Goal: Task Accomplishment & Management: Use online tool/utility

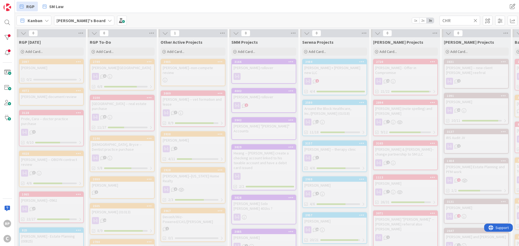
drag, startPoint x: 462, startPoint y: 22, endPoint x: 417, endPoint y: 24, distance: 45.7
click at [417, 24] on div "[PERSON_NAME]'s Board 1x 2x 3x CHR" at bounding box center [267, 20] width 504 height 15
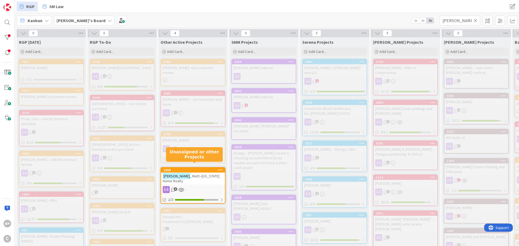
type input "[PERSON_NAME]"
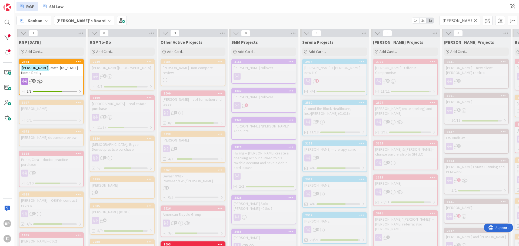
click at [476, 21] on icon at bounding box center [476, 20] width 4 height 5
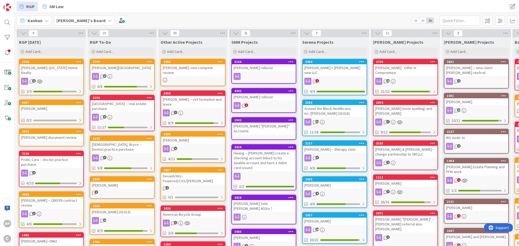
click at [55, 68] on div "[PERSON_NAME]--[US_STATE] Home Realty" at bounding box center [51, 70] width 64 height 12
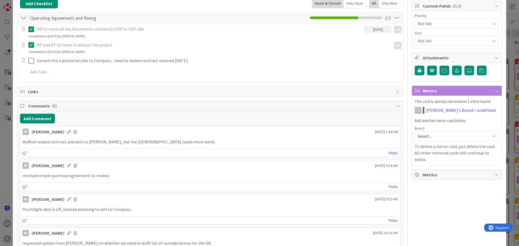
scroll to position [54, 0]
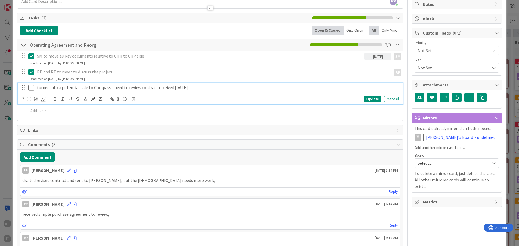
click at [196, 87] on p "turned into a potential sale to Compass... need to review contract received [DA…" at bounding box center [218, 88] width 362 height 6
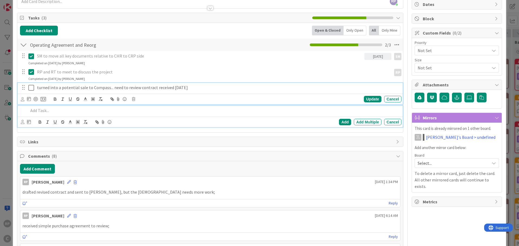
click at [35, 109] on p at bounding box center [213, 111] width 371 height 6
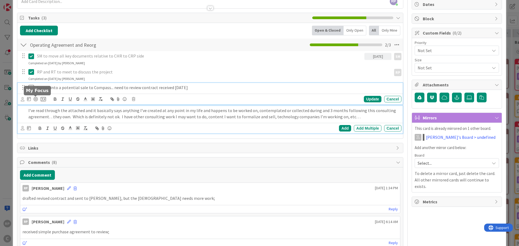
click at [34, 99] on div "turned into a potential sale to Compass... need to review contract received [DA…" at bounding box center [210, 93] width 385 height 21
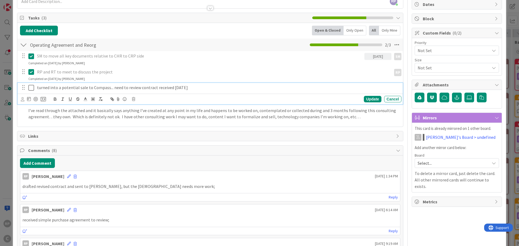
click at [31, 89] on icon at bounding box center [32, 88] width 8 height 6
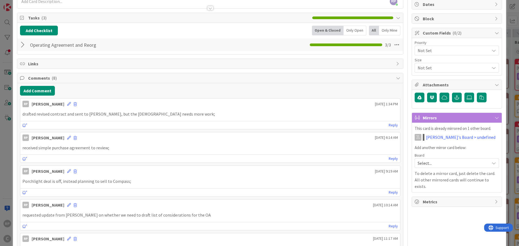
click at [52, 110] on div "drafted revised contract and sent to [PERSON_NAME], but the [DEMOGRAPHIC_DATA] …" at bounding box center [210, 114] width 380 height 11
click at [21, 47] on div at bounding box center [23, 45] width 7 height 10
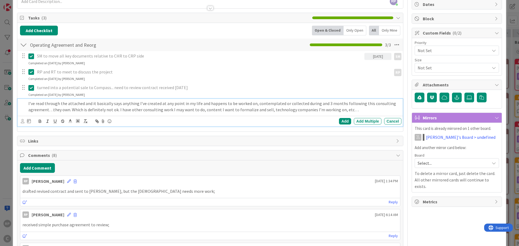
click at [49, 104] on p "I’ve read through the attached and it basically says anything I’ve created at a…" at bounding box center [213, 107] width 371 height 12
click at [339, 123] on div "Add" at bounding box center [345, 121] width 12 height 6
